Goal: Book appointment/travel/reservation

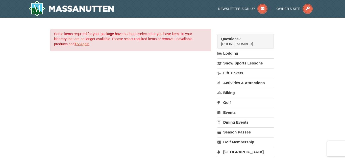
click at [81, 43] on link "Try Again" at bounding box center [81, 44] width 15 height 4
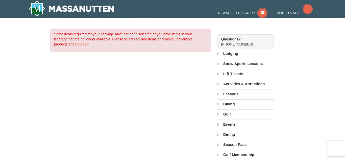
select select "10"
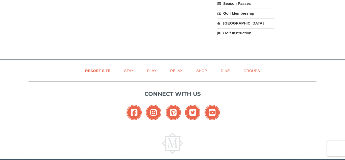
scroll to position [119, 0]
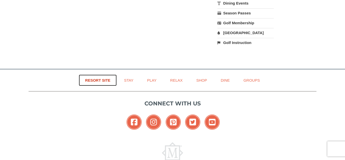
click at [99, 79] on link "Resort Site" at bounding box center [98, 79] width 38 height 11
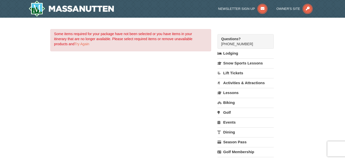
select select "10"
